Goal: Information Seeking & Learning: Learn about a topic

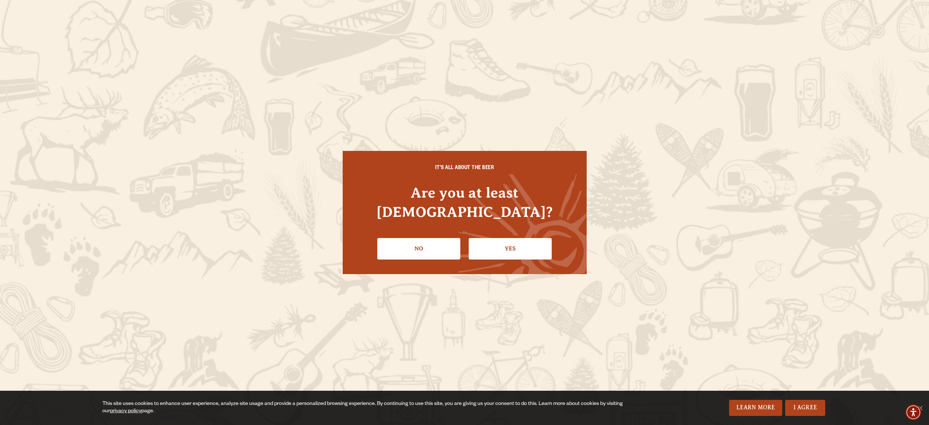
click at [502, 238] on link "Yes" at bounding box center [510, 248] width 83 height 21
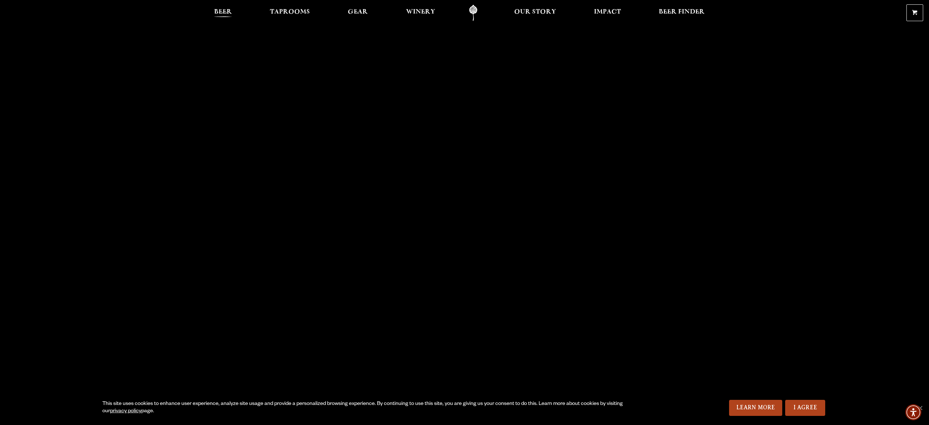
click at [220, 11] on span "Beer" at bounding box center [223, 12] width 18 height 6
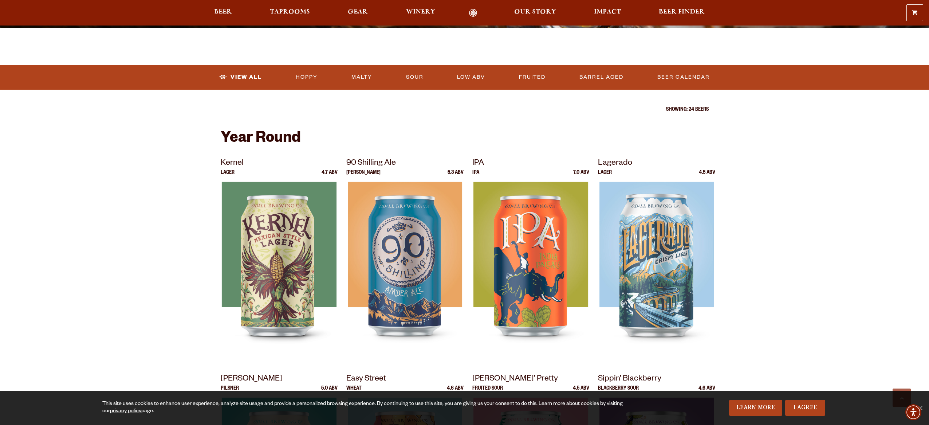
scroll to position [255, 0]
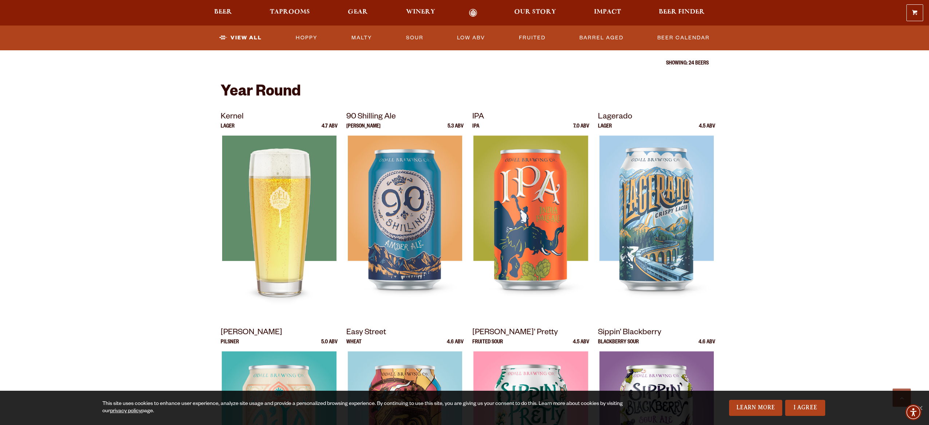
click at [270, 196] on img at bounding box center [279, 226] width 114 height 182
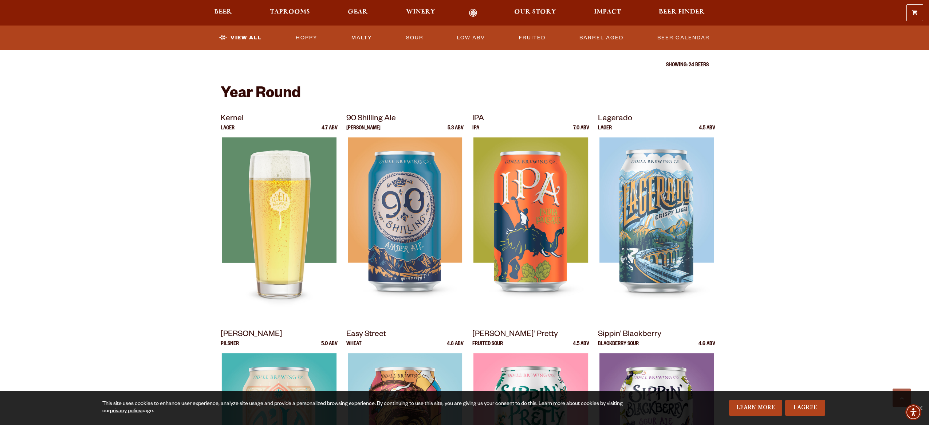
scroll to position [252, 0]
